Goal: Task Accomplishment & Management: Complete application form

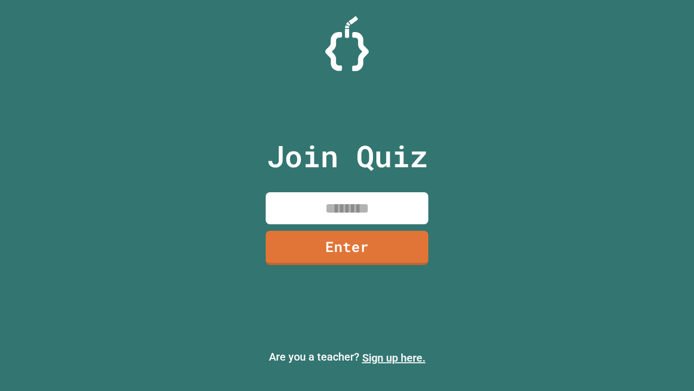
click at [394, 358] on link "Sign up here." at bounding box center [393, 357] width 63 height 13
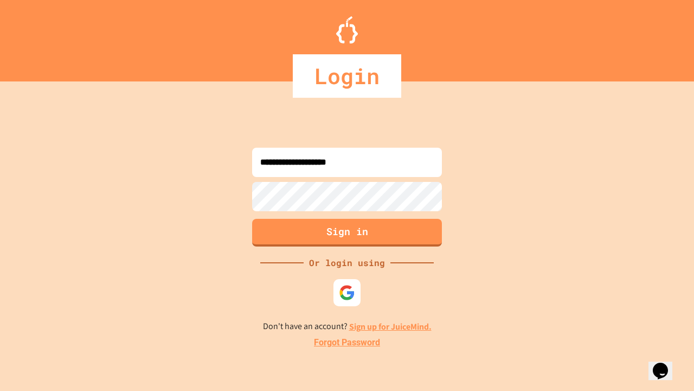
type input "**********"
